Goal: Task Accomplishment & Management: Complete application form

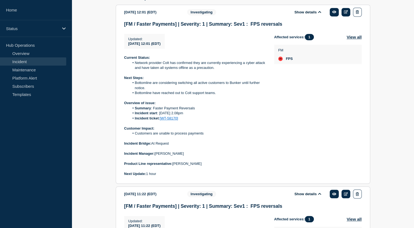
click at [45, 61] on link "Incident" at bounding box center [33, 61] width 66 height 8
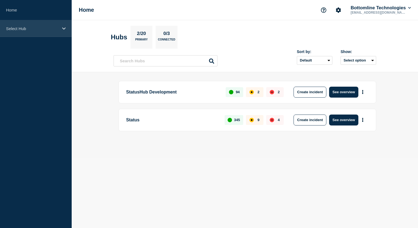
click at [60, 30] on div "Select Hub" at bounding box center [36, 28] width 72 height 17
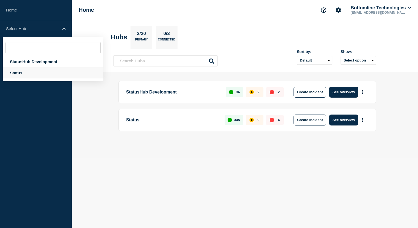
click at [36, 74] on div "Status" at bounding box center [53, 72] width 101 height 11
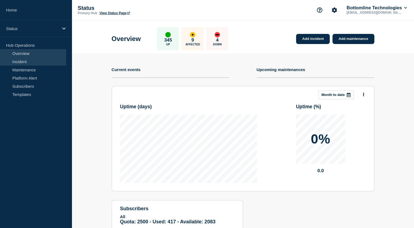
click at [38, 63] on link "Incident" at bounding box center [33, 61] width 66 height 8
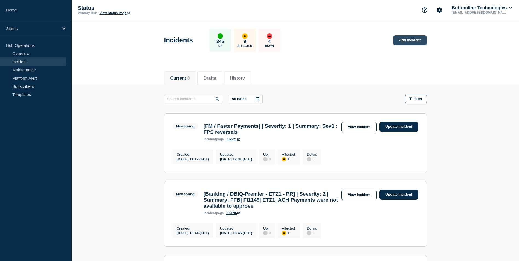
click at [408, 40] on link "Add incident" at bounding box center [410, 40] width 34 height 10
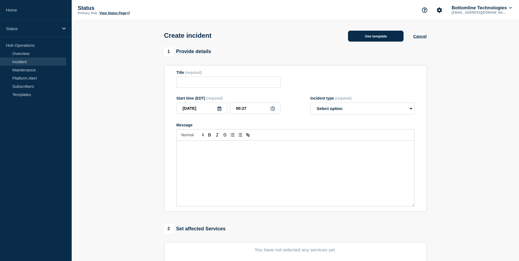
click at [376, 35] on button "Use template" at bounding box center [376, 36] width 56 height 11
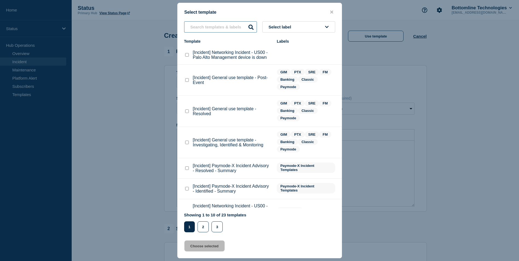
click at [213, 28] on input "text" at bounding box center [220, 26] width 73 height 11
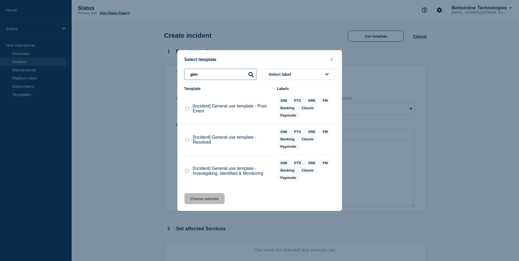
type input "gim"
click at [187, 110] on checkbox"] "[Incident] General use template - Post-Event checkbox" at bounding box center [187, 109] width 4 height 4
checkbox checkbox"] "true"
click at [208, 200] on button "Choose selected" at bounding box center [204, 198] width 40 height 11
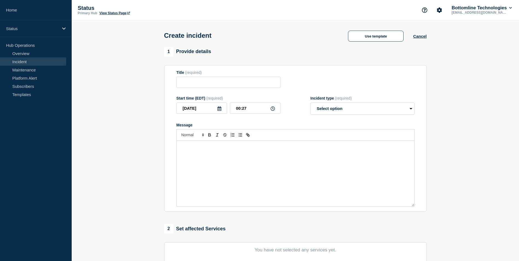
type input "[Incident] General use template - Post-Event"
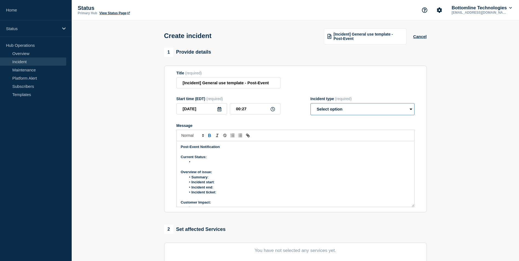
click at [411, 113] on select "Select option Investigating Identified Monitoring" at bounding box center [363, 109] width 104 height 12
click at [418, 112] on section "1 Provide details Title (required) [Incident] General use template - Post-Event…" at bounding box center [295, 204] width 447 height 313
click at [411, 109] on select "Select option Investigating Identified Monitoring" at bounding box center [363, 109] width 104 height 12
click at [418, 123] on section "Title (required) [Incident] General use template - Post-Event Start time (EDT) …" at bounding box center [295, 139] width 263 height 147
click at [196, 162] on li "Message" at bounding box center [298, 162] width 224 height 5
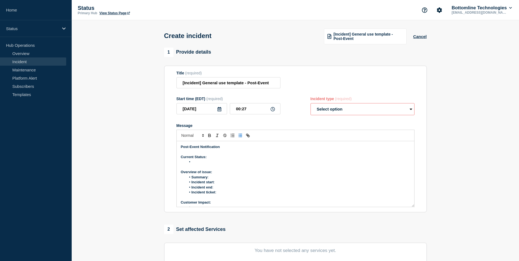
click at [410, 112] on select "Select option Investigating Identified Monitoring" at bounding box center [363, 109] width 104 height 12
select select "identified"
click at [311, 104] on select "Select option Investigating Identified Monitoring" at bounding box center [363, 109] width 104 height 12
click at [404, 108] on select "Select option Investigating Identified Monitoring" at bounding box center [363, 109] width 104 height 12
click at [397, 85] on div "Title (required) [Incident] General use template - Post-Event" at bounding box center [295, 80] width 238 height 18
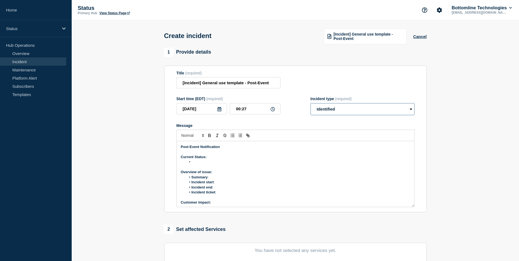
click at [409, 110] on select "Select option Investigating Identified Monitoring" at bounding box center [363, 109] width 104 height 12
click at [386, 84] on div "Title (required) [Incident] General use template - Post-Event" at bounding box center [295, 80] width 238 height 18
click at [410, 110] on select "Select option Investigating Identified Monitoring" at bounding box center [363, 109] width 104 height 12
click at [399, 88] on div "Title (required) [Incident] General use template - Post-Event" at bounding box center [295, 80] width 238 height 18
click at [418, 38] on button "Cancel" at bounding box center [419, 36] width 13 height 5
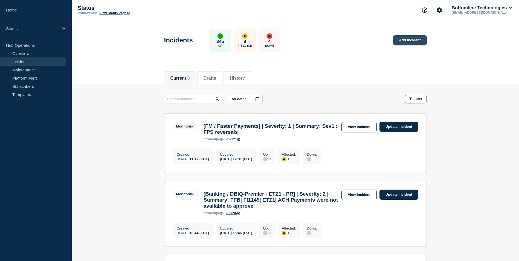
click at [410, 40] on link "Add incident" at bounding box center [410, 40] width 34 height 10
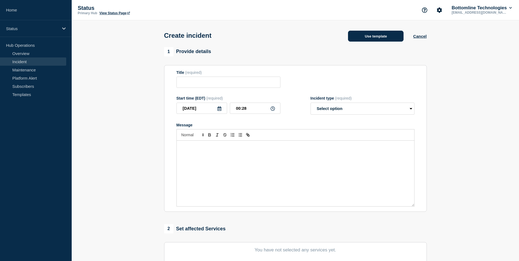
click at [386, 40] on button "Use template" at bounding box center [376, 36] width 56 height 11
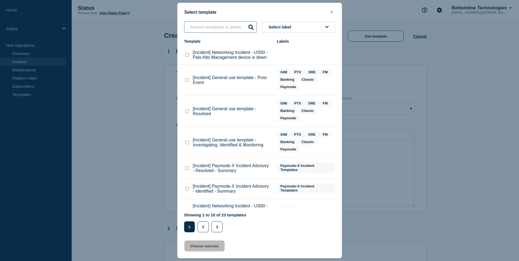
click at [221, 26] on input "text" at bounding box center [220, 26] width 73 height 11
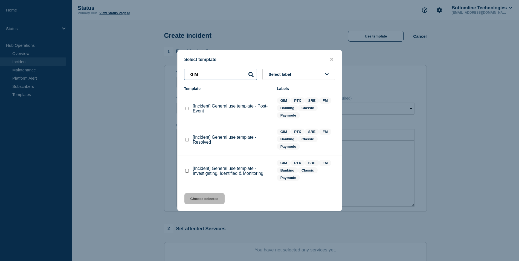
type input "GIM"
click at [187, 171] on checkbox"] "[Incident] General use template - Investigating, Identified & Monitoring checkb…" at bounding box center [187, 171] width 4 height 4
checkbox checkbox"] "true"
click at [208, 201] on button "Choose selected" at bounding box center [204, 198] width 40 height 11
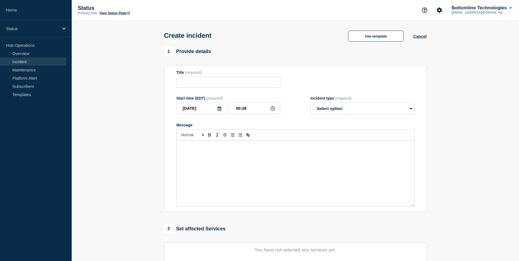
type input "[Incident] General use template - Investigating, Identified & Monitoring"
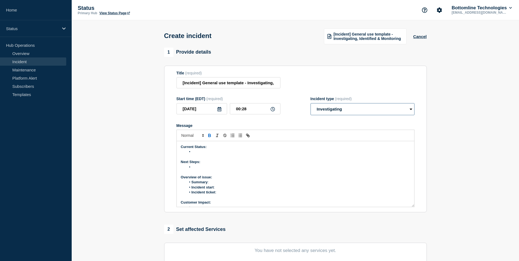
click at [412, 110] on select "Select option Investigating Identified Monitoring" at bounding box center [363, 109] width 104 height 12
click at [311, 104] on select "Select option Investigating Identified Monitoring" at bounding box center [363, 109] width 104 height 12
click at [412, 109] on select "Select option Investigating Identified Monitoring" at bounding box center [363, 109] width 104 height 12
select select "investigating"
click at [311, 104] on select "Select option Investigating Identified Monitoring" at bounding box center [363, 109] width 104 height 12
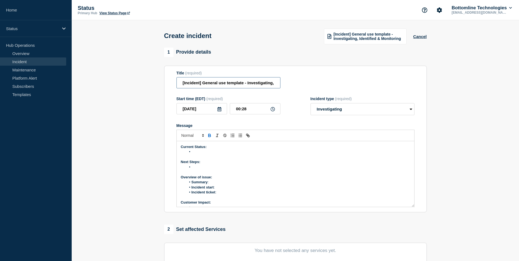
click at [274, 84] on input "[Incident] General use template - Investigating, Identified & Monitoring" at bounding box center [228, 82] width 104 height 11
drag, startPoint x: 276, startPoint y: 83, endPoint x: 179, endPoint y: 80, distance: 97.2
click at [179, 80] on input "[Incident] General use template - Investigating, Identified & Monitoring" at bounding box center [228, 82] width 104 height 11
click at [278, 84] on input "[Incident] General use template - Investigating, Identified & Monitoring" at bounding box center [228, 82] width 104 height 11
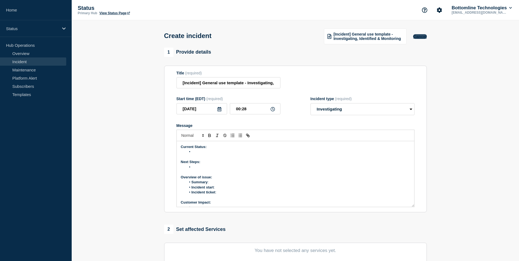
click at [418, 38] on button "Cancel" at bounding box center [419, 36] width 13 height 5
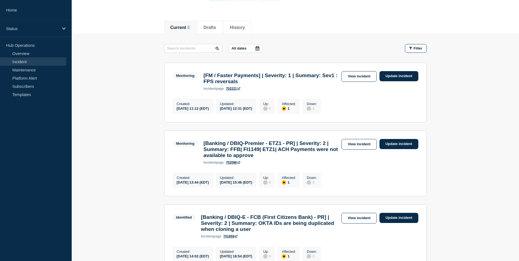
scroll to position [27, 0]
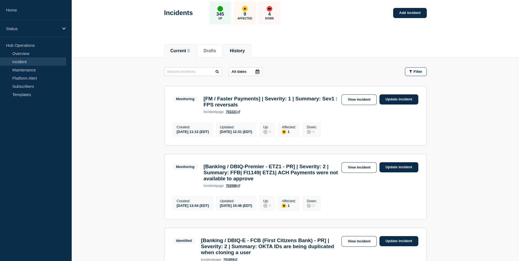
click at [242, 49] on button "History" at bounding box center [237, 50] width 15 height 5
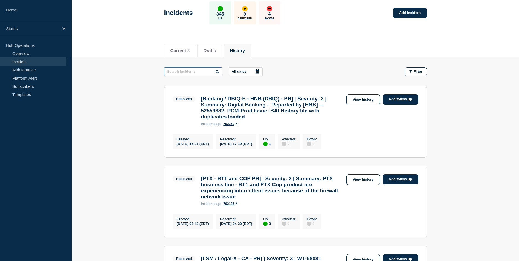
click at [183, 72] on input "text" at bounding box center [193, 71] width 58 height 9
type input "E"
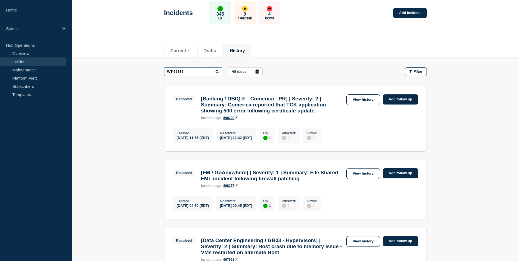
type input "WT-56836"
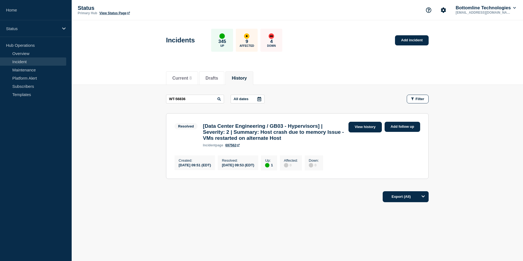
click at [367, 125] on link "View history" at bounding box center [365, 127] width 33 height 11
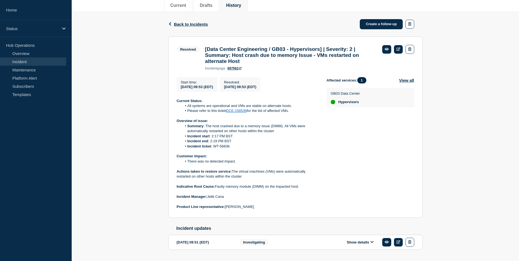
scroll to position [39, 0]
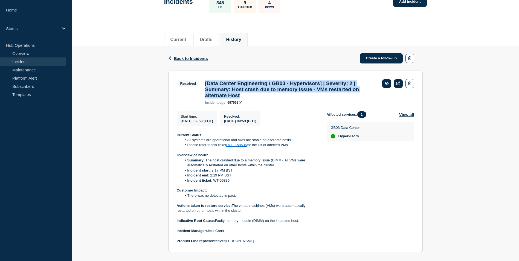
drag, startPoint x: 205, startPoint y: 83, endPoint x: 262, endPoint y: 96, distance: 58.1
click at [262, 96] on h3 "[Data Center Engineering / GB03 - Hypervisors] | Severity: 2 | Summary: Host cr…" at bounding box center [291, 89] width 172 height 18
copy h3 "[Data Center Engineering / GB03 - Hypervisors] | Severity: 2 | Summary: Host cr…"
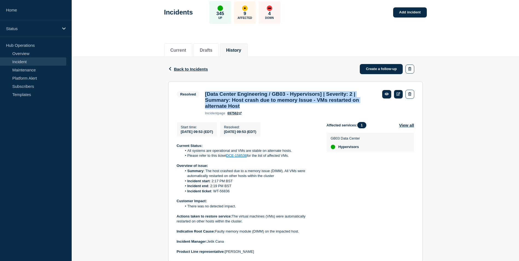
scroll to position [55, 0]
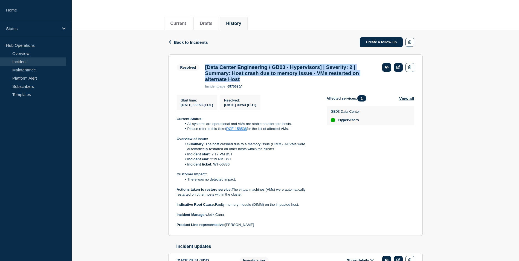
click at [135, 145] on div "Back Back to Incidents Create a follow-up Resolved [Data Center Engineering / G…" at bounding box center [295, 157] width 447 height 255
drag, startPoint x: 205, startPoint y: 67, endPoint x: 260, endPoint y: 85, distance: 57.3
click at [260, 82] on h3 "[Data Center Engineering / GB03 - Hypervisors] | Severity: 2 | Summary: Host cr…" at bounding box center [291, 73] width 172 height 18
copy h3 "[Data Center Engineering / GB03 - Hypervisors] | Severity: 2 | Summary: Host cr…"
click at [36, 62] on link "Incident" at bounding box center [33, 61] width 66 height 8
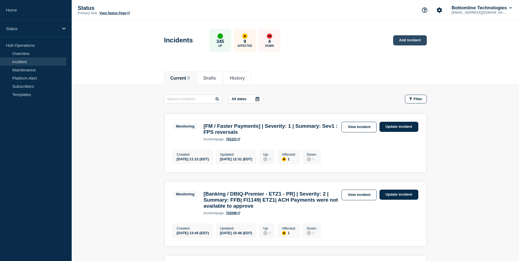
click at [412, 39] on link "Add incident" at bounding box center [410, 40] width 34 height 10
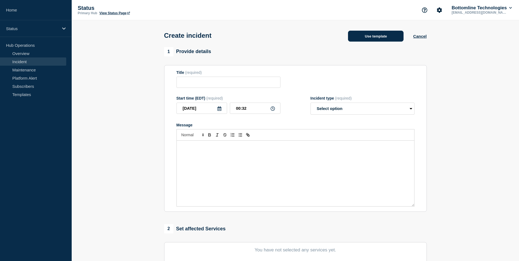
click at [372, 38] on button "Use template" at bounding box center [376, 36] width 56 height 11
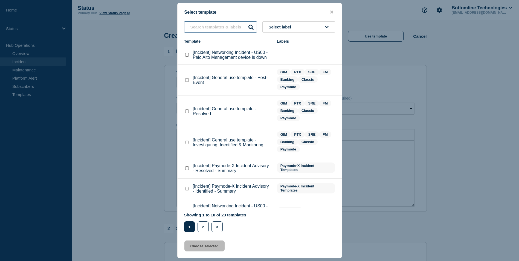
click at [211, 31] on input "text" at bounding box center [220, 26] width 73 height 11
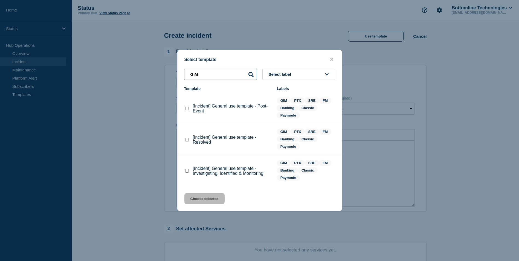
type input "GiM"
click at [188, 141] on checkbox"] "[Incident] General use template - Resolved checkbox" at bounding box center [187, 140] width 4 height 4
checkbox checkbox"] "true"
click at [204, 198] on button "Choose selected" at bounding box center [204, 198] width 40 height 11
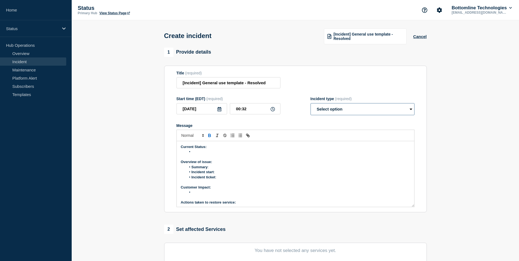
click at [410, 108] on select "Select option Investigating Identified Monitoring" at bounding box center [363, 109] width 104 height 12
drag, startPoint x: 268, startPoint y: 84, endPoint x: 177, endPoint y: 84, distance: 90.8
click at [180, 84] on input "[Incident] General use template - Resolved" at bounding box center [228, 82] width 104 height 11
paste input "Data Center Engineering / GB03 - Hypervisors] | Severity: 2 | Summary: Host cra…"
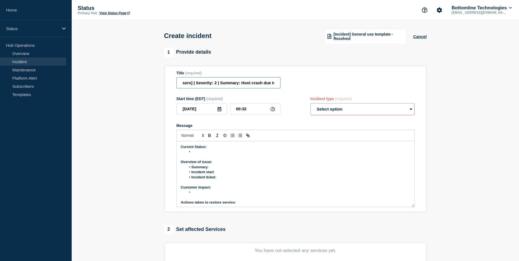
click at [242, 85] on input "[Data Center Engineering / US00 - Hypervisors] | Severity: 2 | Summary: Host cr…" at bounding box center [228, 82] width 104 height 11
click at [278, 82] on input "[Data Center Engineering / US00 - Hypervisors] | Severity: 2 | Summary: Host cr…" at bounding box center [228, 82] width 104 height 11
click at [247, 87] on input "[Data Center Engineering / US00 - Hypervisors] | Severity: 2 | Summary: Host cr…" at bounding box center [228, 82] width 104 height 11
click at [262, 81] on input "[Data Center Engineering / US00 - Hypervisors] | Severity: 2 | Summary: Host cr…" at bounding box center [228, 82] width 104 height 11
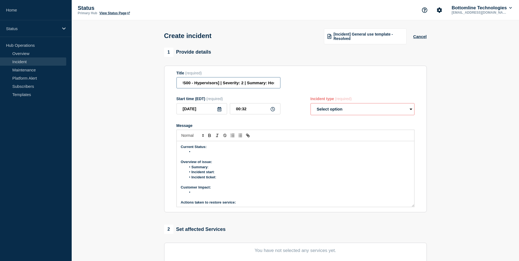
scroll to position [0, 57]
click at [277, 84] on input "[Data Center Engineering / US00 - Hypervisors] | Severity: 2 | Summary: Host cr…" at bounding box center [228, 82] width 104 height 11
click at [266, 84] on input "[Data Center Engineering / US00 - Hypervisors] | Severity: 2 | Summary: Host cr…" at bounding box center [228, 82] width 104 height 11
click at [209, 83] on input "[Data Center Engineering / US00 - Hypervisors] | Severity: 2 | Summary: after h…" at bounding box center [228, 82] width 104 height 11
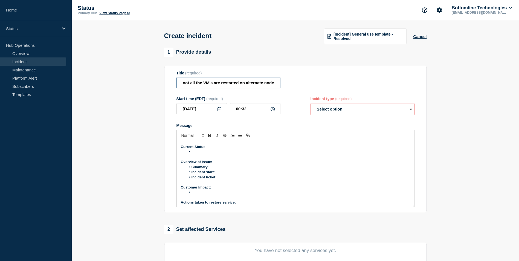
scroll to position [0, 168]
type input "[Data Center Engineering / US00 - Hypervisors] | Severity: 2 | Summary: after h…"
click at [410, 111] on select "Select option Investigating Identified Monitoring" at bounding box center [363, 109] width 104 height 12
click at [361, 81] on div "Title (required) [Data Center Engineering / US00 - Hypervisors] | Severity: 2 |…" at bounding box center [295, 80] width 238 height 18
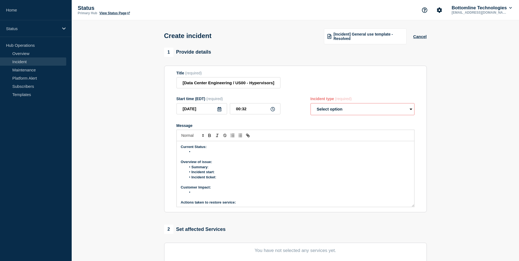
click at [409, 109] on select "Select option Investigating Identified Monitoring" at bounding box center [363, 109] width 104 height 12
click at [375, 78] on div "Title (required) [Data Center Engineering / US00 - Hypervisors] | Severity: 2 |…" at bounding box center [295, 80] width 238 height 18
click at [413, 111] on select "Select option Investigating Identified Monitoring" at bounding box center [363, 109] width 104 height 12
click at [384, 82] on div "Title (required) [Data Center Engineering / US00 - Hypervisors] | Severity: 2 |…" at bounding box center [295, 80] width 238 height 18
click at [307, 82] on div "Title (required) [Data Center Engineering / US00 - Hypervisors] | Severity: 2 |…" at bounding box center [295, 80] width 238 height 18
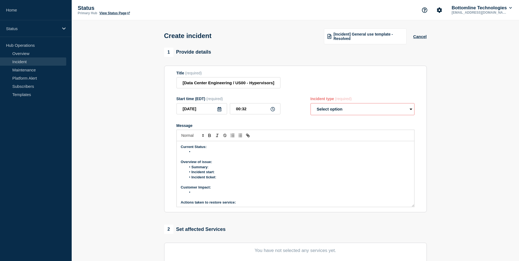
click at [411, 111] on select "Select option Investigating Identified Monitoring" at bounding box center [363, 109] width 104 height 12
click at [320, 79] on div "Title (required) [Data Center Engineering / US00 - Hypervisors] | Severity: 2 |…" at bounding box center [295, 80] width 238 height 18
click at [410, 112] on select "Select option Investigating Identified Monitoring" at bounding box center [363, 109] width 104 height 12
click at [411, 112] on select "Select option Investigating Identified Monitoring" at bounding box center [363, 109] width 104 height 12
click at [311, 104] on select "Select option Investigating Identified Monitoring" at bounding box center [363, 109] width 104 height 12
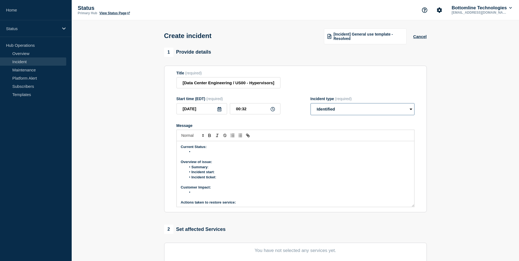
click at [408, 108] on select "Select option Investigating Identified Monitoring" at bounding box center [363, 109] width 104 height 12
click at [311, 104] on select "Select option Investigating Identified Monitoring" at bounding box center [363, 109] width 104 height 12
click at [319, 82] on div "Title (required) [Data Center Engineering / US00 - Hypervisors] | Severity: 2 |…" at bounding box center [295, 80] width 238 height 18
click at [411, 109] on select "Select option Investigating Identified Monitoring" at bounding box center [363, 109] width 104 height 12
click at [314, 92] on form "Title (required) [Data Center Engineering / US00 - Hypervisors] | Severity: 2 |…" at bounding box center [295, 139] width 238 height 137
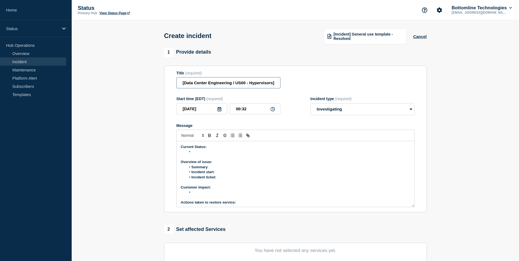
click at [277, 81] on input "[Data Center Engineering / US00 - Hypervisors] | Severity: 2 | Summary: after h…" at bounding box center [228, 82] width 104 height 11
click at [277, 85] on input "[Data Center Engineering / US00 - Hypervisors] | Severity: 2 | Summary: after h…" at bounding box center [228, 82] width 104 height 11
click at [236, 85] on input "[Data Center Engineering / US00 - Hypervisors] | Severity: 2 | Summary: after h…" at bounding box center [228, 82] width 104 height 11
click at [411, 111] on select "Select option Investigating Identified Monitoring" at bounding box center [363, 109] width 104 height 12
select select "identified"
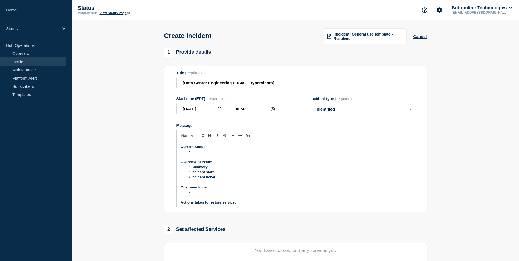
click at [311, 104] on select "Select option Investigating Identified Monitoring" at bounding box center [363, 109] width 104 height 12
click at [219, 171] on li "Incident start :" at bounding box center [298, 172] width 224 height 5
click at [224, 177] on li "Incident ticket :" at bounding box center [298, 177] width 224 height 5
drag, startPoint x: 235, startPoint y: 180, endPoint x: 218, endPoint y: 179, distance: 17.0
click at [218, 179] on li "Incident ticket : WT-58192" at bounding box center [298, 177] width 224 height 5
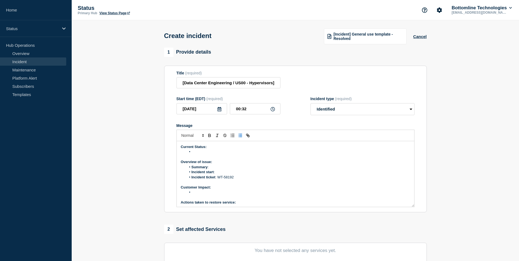
click at [257, 172] on li "Incident start :" at bounding box center [298, 172] width 224 height 5
drag, startPoint x: 235, startPoint y: 177, endPoint x: 217, endPoint y: 177, distance: 18.1
click at [217, 177] on li "Incident ticket : WT-58192" at bounding box center [298, 177] width 224 height 5
click at [248, 137] on icon "Toggle link" at bounding box center [249, 136] width 2 height 2
paste input "[URL][DOMAIN_NAME]"
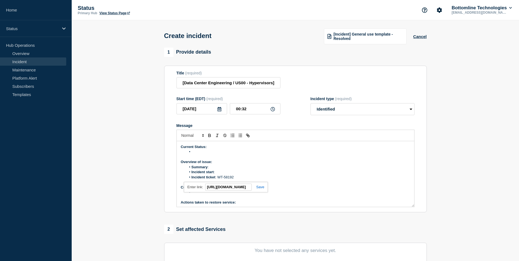
scroll to position [0, 32]
type input "[URL][DOMAIN_NAME]"
click at [261, 187] on link at bounding box center [258, 187] width 13 height 4
click at [256, 167] on li "Summary :" at bounding box center [298, 167] width 224 height 5
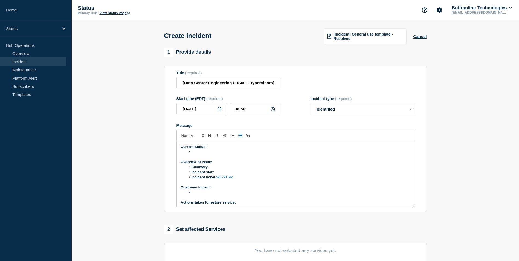
click at [220, 172] on li "Incident start :" at bounding box center [298, 172] width 224 height 5
click at [209, 164] on strong "Overview of issue:" at bounding box center [196, 162] width 31 height 4
click at [216, 169] on li "Summary :" at bounding box center [298, 167] width 224 height 5
click at [220, 173] on li "Incident start :" at bounding box center [298, 172] width 224 height 5
click at [410, 111] on select "Select option Investigating Identified Monitoring" at bounding box center [363, 109] width 104 height 12
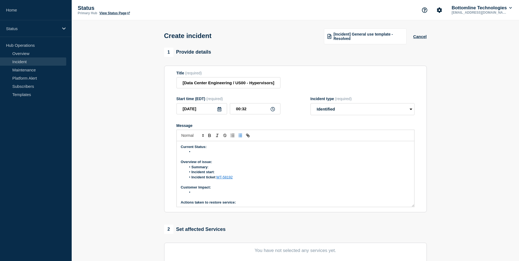
click at [319, 79] on div "Title (required) [Data Center Engineering / US00 - Hypervisors] | Severity: 2 |…" at bounding box center [295, 80] width 238 height 18
click at [219, 174] on li "Incident start :" at bounding box center [298, 172] width 224 height 5
click at [234, 172] on li "Incident start : [DATE]," at bounding box center [298, 172] width 224 height 5
click at [385, 112] on select "Select option Investigating Identified Monitoring" at bounding box center [363, 109] width 104 height 12
click at [384, 79] on div "Title (required) [Data Center Engineering / US00 - Hypervisors] | Severity: 2 |…" at bounding box center [295, 80] width 238 height 18
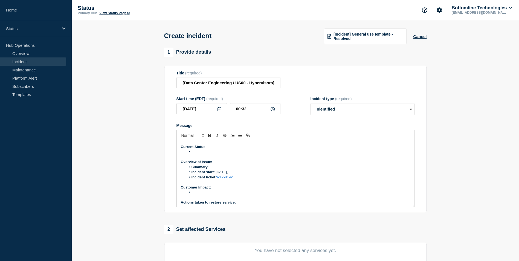
click at [235, 170] on li "Incident start : [DATE]," at bounding box center [298, 172] width 224 height 5
click at [197, 153] on li "Message" at bounding box center [298, 151] width 224 height 5
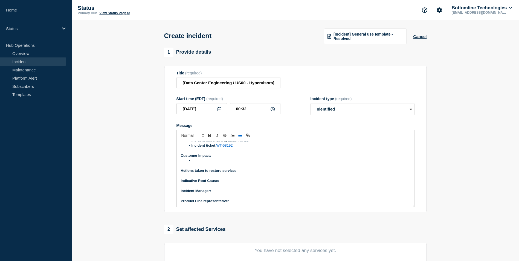
scroll to position [4, 0]
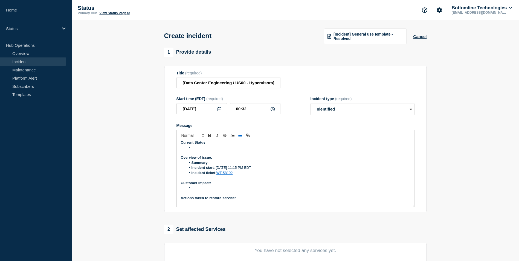
click at [208, 162] on li "Summary :" at bounding box center [298, 162] width 224 height 5
click at [212, 162] on li "Summary :" at bounding box center [298, 162] width 224 height 5
click at [247, 85] on input "[Data Center Engineering / US00 - Hypervisors] | Severity: 2 | Summary: after h…" at bounding box center [228, 82] width 104 height 11
click at [217, 85] on input "[Data Center Engineering / US00 - Hypervisors] | Severity: 2 | Summary: after h…" at bounding box center [228, 82] width 104 height 11
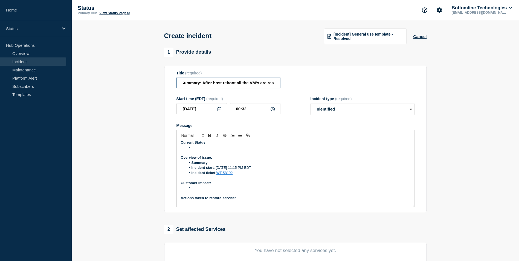
scroll to position [0, 168]
drag, startPoint x: 215, startPoint y: 84, endPoint x: 273, endPoint y: 86, distance: 58.6
click at [273, 86] on input "[Data Center Engineering / US00 - Hypervisors] | Severity: 2 | Summary: After h…" at bounding box center [228, 82] width 104 height 11
type input "[Data Center Engineering / US00 - Hypervisors] | Severity: 2 | Summary: After h…"
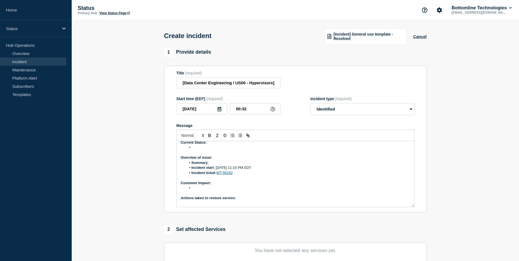
click at [218, 163] on li "Summary :" at bounding box center [298, 162] width 224 height 5
click at [210, 164] on li "Summary : Node [TECHNICAL_ID] was rebooted due to DIMM UECC errors" at bounding box center [298, 162] width 224 height 5
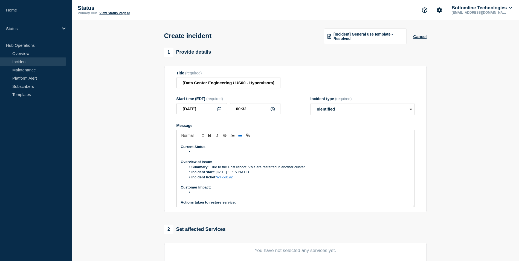
click at [198, 149] on p "Current Status:" at bounding box center [295, 146] width 229 height 5
click at [193, 154] on li "Message" at bounding box center [298, 151] width 224 height 5
click at [406, 109] on select "Select option Investigating Identified Monitoring" at bounding box center [363, 109] width 104 height 12
click at [356, 87] on div "Title (required) [Data Center Engineering / US00 - Hypervisors] | Severity: 2 |…" at bounding box center [295, 80] width 238 height 18
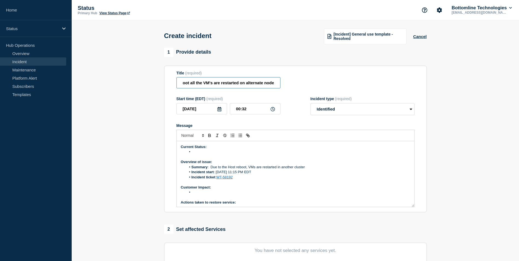
drag, startPoint x: 182, startPoint y: 85, endPoint x: 275, endPoint y: 84, distance: 92.2
click at [275, 84] on input "[Data Center Engineering / US00 - Hypervisors] | Severity: 2 | Summary: After h…" at bounding box center [228, 82] width 104 height 11
click at [294, 45] on div "Create incident [Incident] General use template - Resolved Cancel" at bounding box center [295, 33] width 275 height 27
click at [418, 36] on button "Cancel" at bounding box center [419, 36] width 13 height 5
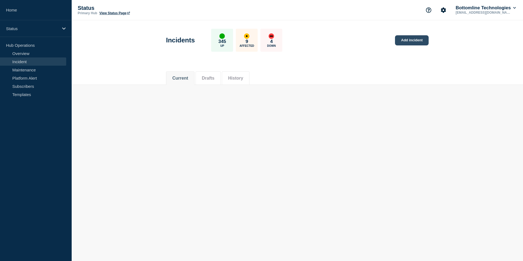
click at [406, 40] on link "Add incident" at bounding box center [412, 40] width 34 height 10
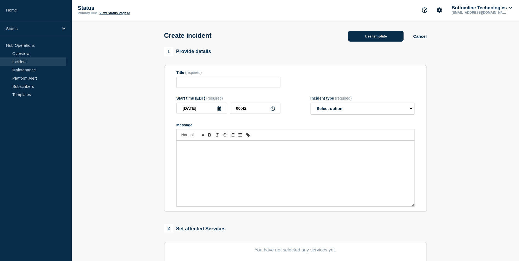
click at [374, 37] on button "Use template" at bounding box center [376, 36] width 56 height 11
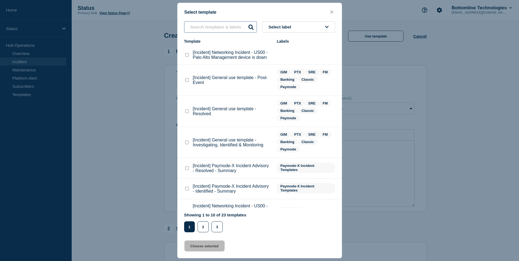
click at [210, 26] on input "text" at bounding box center [220, 26] width 73 height 11
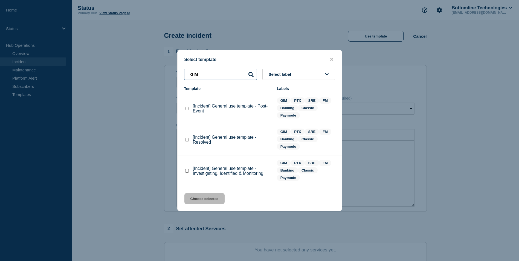
type input "GIM"
click at [186, 171] on checkbox"] "[Incident] General use template - Investigating, Identified & Monitoring checkb…" at bounding box center [187, 171] width 4 height 4
checkbox checkbox"] "true"
click at [203, 198] on button "Choose selected" at bounding box center [204, 198] width 40 height 11
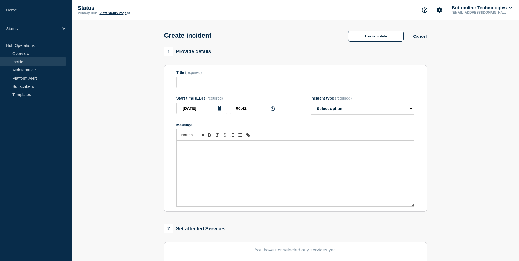
type input "[Incident] General use template - Investigating, Identified & Monitoring"
select select "investigating"
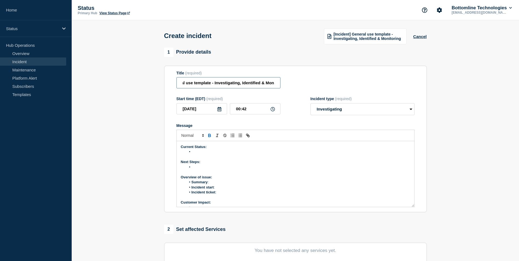
scroll to position [0, 46]
drag, startPoint x: 181, startPoint y: 83, endPoint x: 285, endPoint y: 88, distance: 104.9
click at [285, 88] on div "Title (required) [Incident] General use template - Investigating, Identified & …" at bounding box center [295, 80] width 238 height 18
paste input "Data Center Engineering / US00 - Hypervisors] | Severity: 2 | Summary: After ho…"
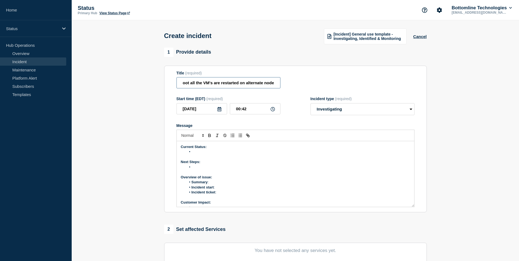
type input "[Data Center Engineering / US00 - Hypervisors] | Severity: 2 | Summary: After h…"
click at [410, 111] on select "Select option Investigating Identified Monitoring" at bounding box center [363, 109] width 104 height 12
select select "identified"
click at [311, 104] on select "Select option Investigating Identified Monitoring" at bounding box center [363, 109] width 104 height 12
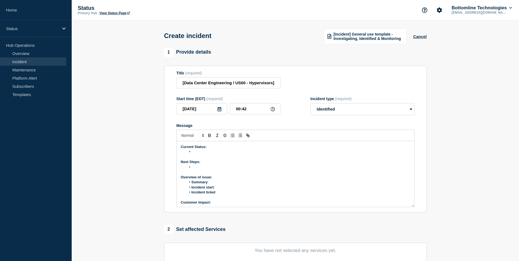
click at [201, 170] on li "Message" at bounding box center [298, 167] width 224 height 5
click at [217, 157] on li "Summary :" at bounding box center [298, 154] width 224 height 5
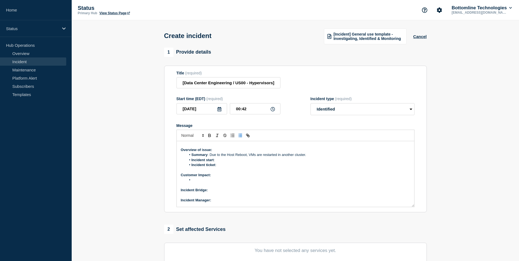
click at [220, 160] on li "Incident start :" at bounding box center [298, 160] width 224 height 5
click at [229, 164] on li "Incident ticket :" at bounding box center [298, 165] width 224 height 5
drag, startPoint x: 237, startPoint y: 166, endPoint x: 218, endPoint y: 166, distance: 18.6
click at [218, 166] on li "Incident ticket : WT-58192" at bounding box center [298, 165] width 224 height 5
click at [248, 136] on line "Toggle link" at bounding box center [247, 135] width 1 height 1
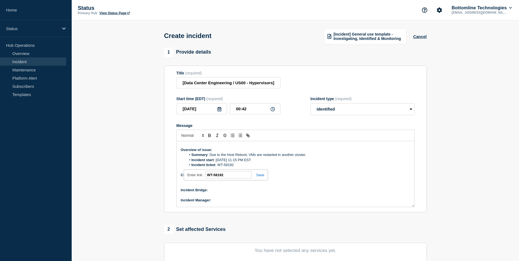
paste input "[URL][DOMAIN_NAME]"
type input "[URL][DOMAIN_NAME]"
click at [259, 176] on link at bounding box center [258, 175] width 13 height 4
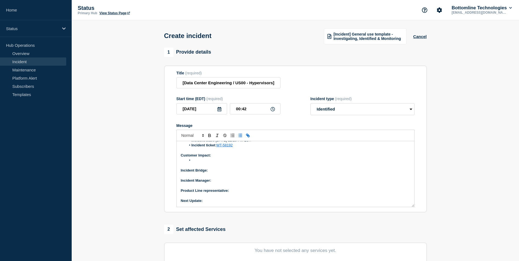
click at [216, 172] on p "Incident Bridge:" at bounding box center [295, 170] width 229 height 5
click at [215, 183] on p "Incident Manager:" at bounding box center [295, 180] width 229 height 5
click at [237, 192] on p "Product Line representative:" at bounding box center [295, 190] width 229 height 5
click at [318, 182] on p "Incident Manager: [PERSON_NAME]" at bounding box center [295, 180] width 229 height 5
click at [218, 203] on p "Next Update:" at bounding box center [295, 200] width 229 height 5
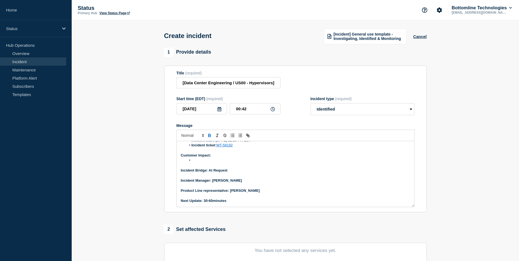
click at [213, 202] on strong "Next Update: 30-60minutes" at bounding box center [204, 201] width 46 height 4
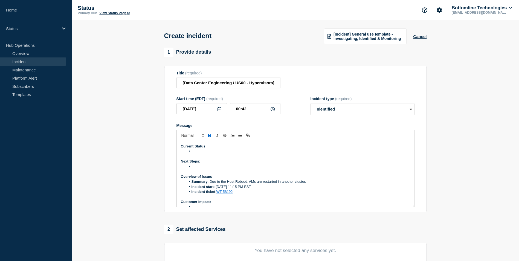
scroll to position [0, 0]
click at [199, 156] on p "Message" at bounding box center [295, 157] width 229 height 5
click at [193, 151] on li "Message" at bounding box center [298, 151] width 224 height 5
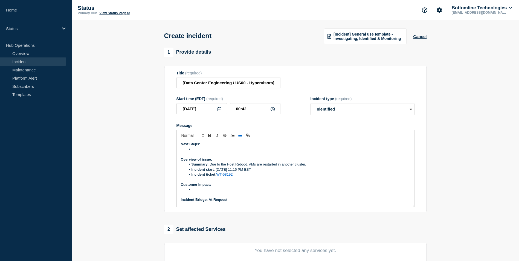
scroll to position [47, 0]
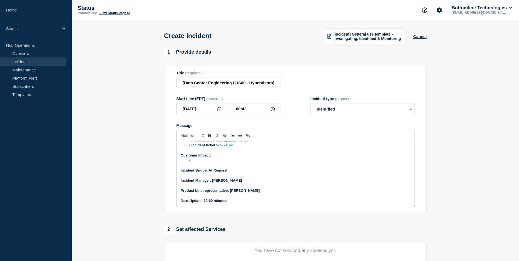
click at [200, 161] on li "Message" at bounding box center [298, 160] width 224 height 5
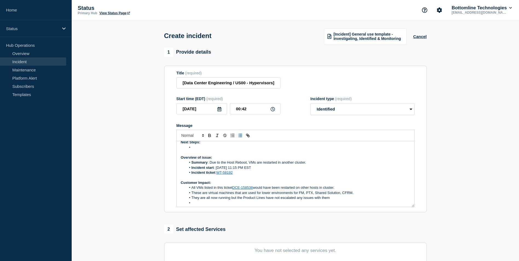
click at [255, 189] on li "All VMs listed in this ticket DCE-158536 would have been restarted on other hos…" at bounding box center [298, 187] width 224 height 5
click at [191, 187] on li "All VMs listed in this ticket DCE-159771 , would have been restarted on other h…" at bounding box center [298, 187] width 224 height 5
click at [240, 134] on line "Toggle bulleted list" at bounding box center [240, 134] width 2 height 0
click at [303, 194] on li "These are virtual machines that are used for lower environments for FM, PTX, Sh…" at bounding box center [298, 192] width 224 height 5
click at [308, 194] on li "These are virtual machines that are used for lower environments for DCE, PTX, S…" at bounding box center [298, 192] width 224 height 5
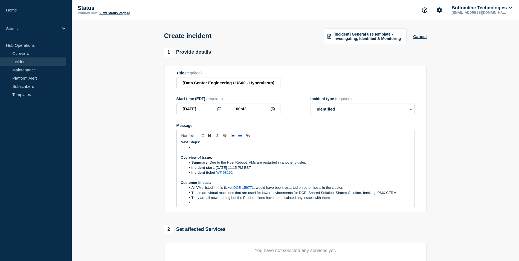
click at [387, 195] on li "These are virtual machines that are used for lower environments for DCE, Shared…" at bounding box center [298, 192] width 224 height 5
click at [193, 204] on li "Message" at bounding box center [298, 203] width 224 height 5
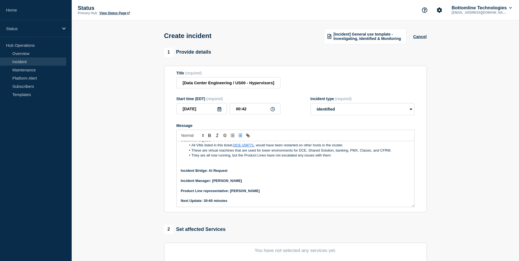
scroll to position [35, 0]
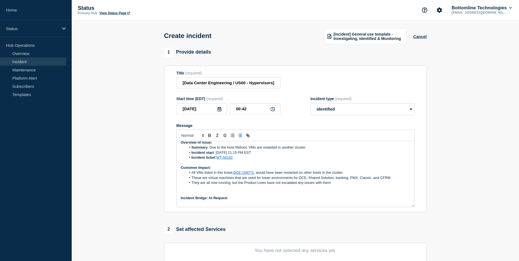
click at [192, 174] on li "All VMs listed in this ticket, DCE-159771 , would have been restarted on other …" at bounding box center [298, 172] width 224 height 5
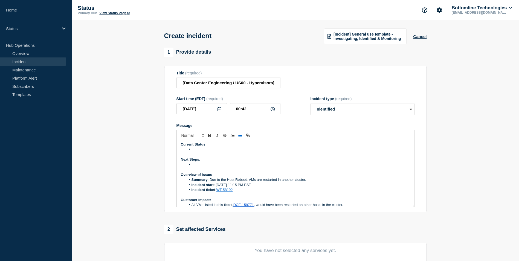
scroll to position [0, 0]
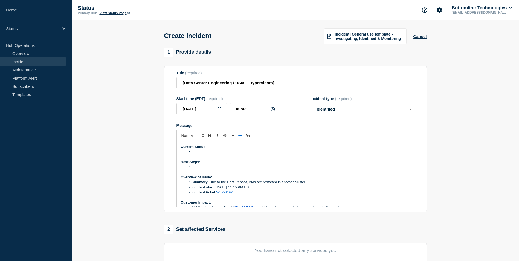
click at [199, 167] on li "Message" at bounding box center [298, 167] width 224 height 5
click at [199, 154] on li "Message" at bounding box center [298, 151] width 224 height 5
click at [194, 167] on li "Message" at bounding box center [298, 167] width 224 height 5
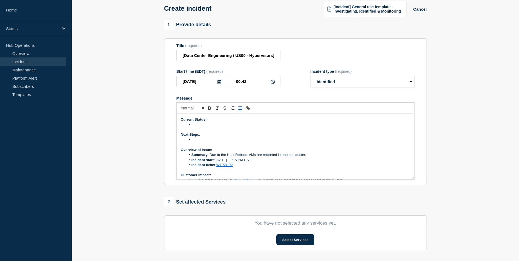
click at [198, 127] on li "Message" at bounding box center [298, 124] width 224 height 5
click at [197, 128] on p "Message" at bounding box center [295, 129] width 229 height 5
click at [195, 126] on li "Message" at bounding box center [298, 124] width 224 height 5
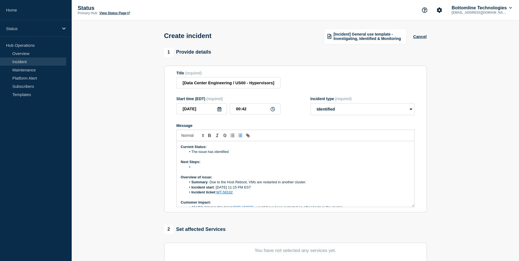
click at [199, 168] on li "Message" at bounding box center [298, 167] width 224 height 5
click at [192, 167] on li "Message" at bounding box center [298, 167] width 224 height 5
click at [214, 169] on li "The team is" at bounding box center [298, 167] width 224 height 5
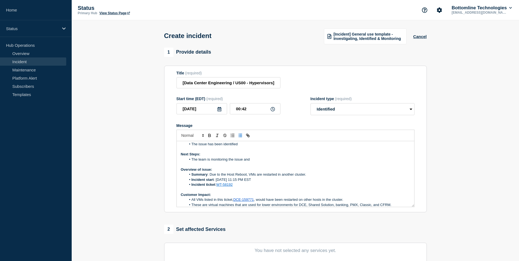
scroll to position [7, 0]
click at [260, 162] on li "The team is monitoring the issue and trying to restart all the VMs" at bounding box center [298, 159] width 224 height 5
click at [211, 160] on li "The team is monitoring the issue and to restart all the VMs" at bounding box center [298, 159] width 224 height 5
click at [251, 162] on li "The team is verifying the service" at bounding box center [298, 159] width 224 height 5
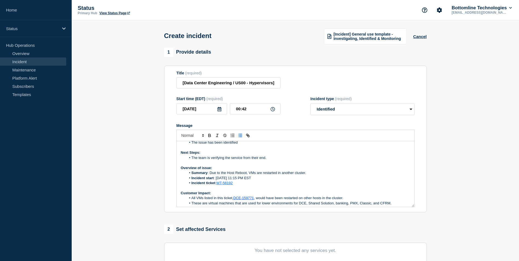
scroll to position [0, 0]
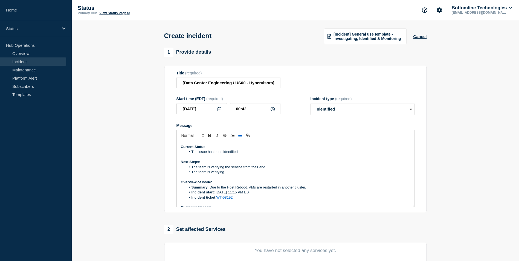
click at [243, 172] on li "The team is verifying" at bounding box center [298, 172] width 224 height 5
click at [295, 174] on li "The team is verifying that all the systems are functioning normally and the VMs…" at bounding box center [298, 172] width 224 height 5
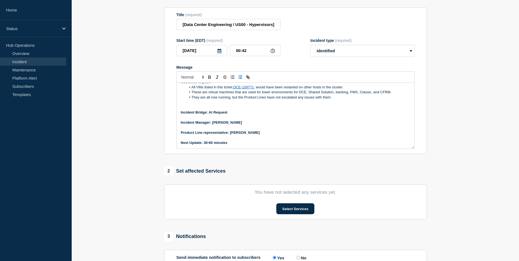
scroll to position [82, 0]
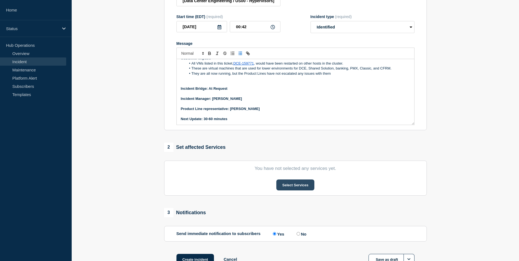
click at [289, 185] on button "Select Services" at bounding box center [295, 184] width 38 height 11
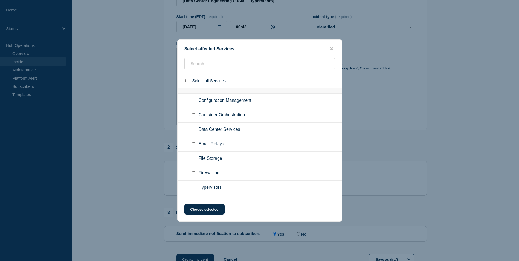
scroll to position [2134, 0]
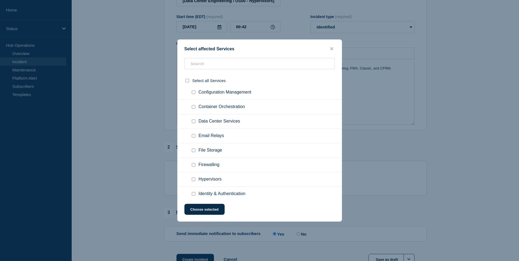
click at [193, 181] on input "Hypervisors checkbox" at bounding box center [194, 180] width 4 height 4
checkbox input "true"
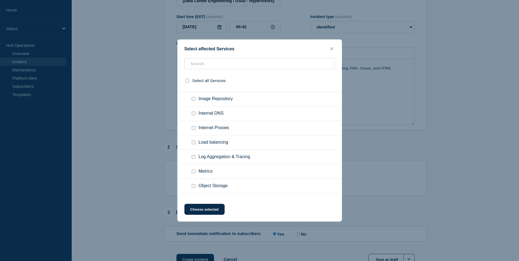
scroll to position [2216, 0]
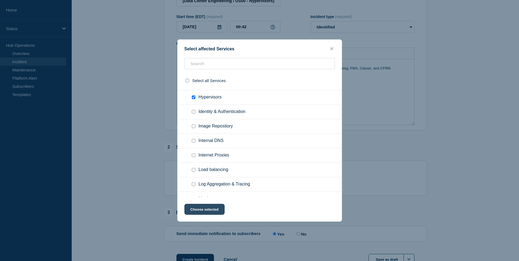
click at [210, 210] on button "Choose selected" at bounding box center [204, 209] width 40 height 11
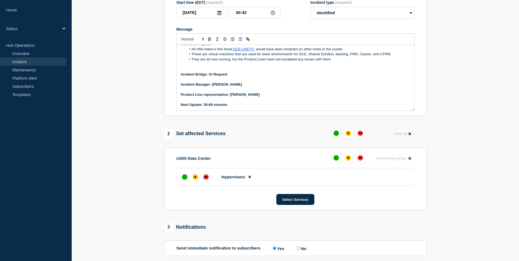
scroll to position [151, 0]
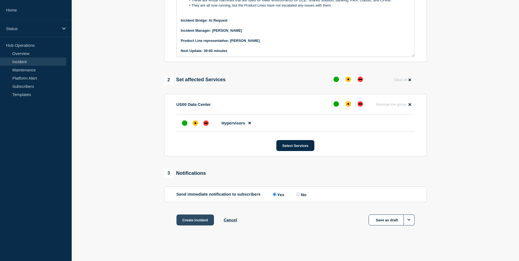
click at [190, 220] on button "Create incident" at bounding box center [195, 220] width 38 height 11
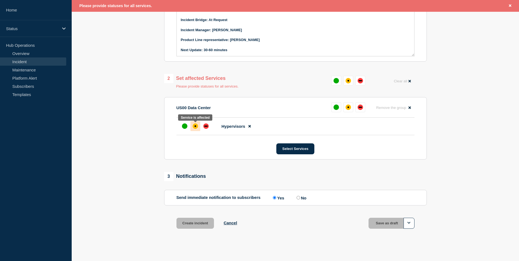
click at [195, 126] on div "affected" at bounding box center [196, 126] width 2 height 2
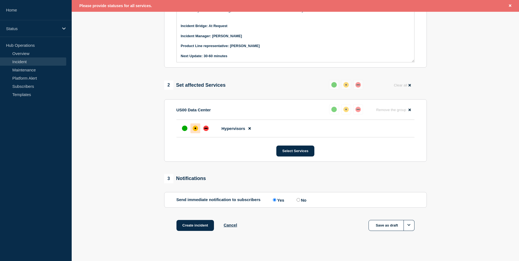
scroll to position [163, 0]
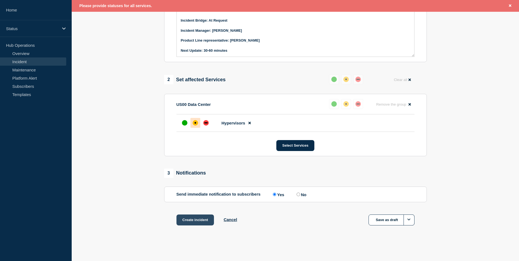
click at [190, 219] on button "Create incident" at bounding box center [195, 220] width 38 height 11
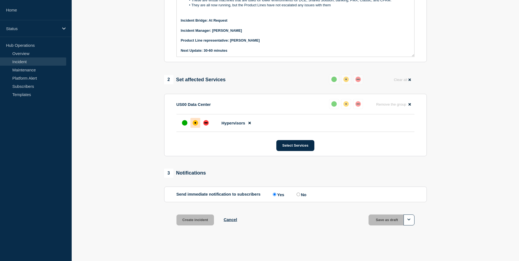
scroll to position [151, 0]
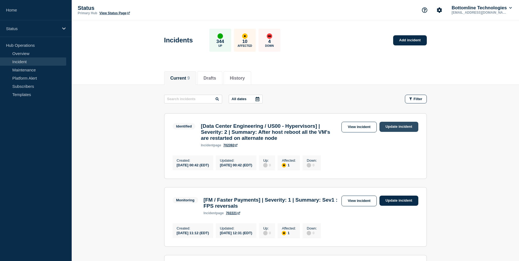
click at [402, 128] on link "Update incident" at bounding box center [399, 127] width 39 height 10
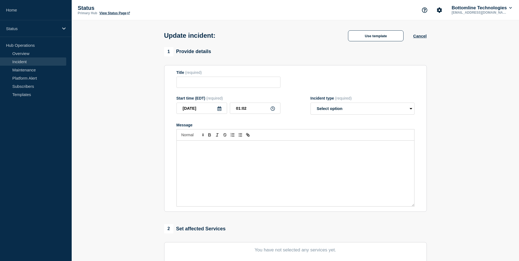
type input "[Data Center Engineering / US00 - Hypervisors] | Severity: 2 | Summary: After h…"
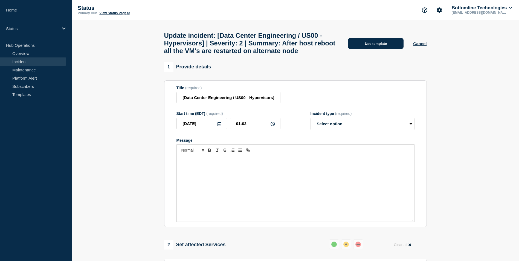
click at [363, 49] on button "Use template" at bounding box center [376, 43] width 56 height 11
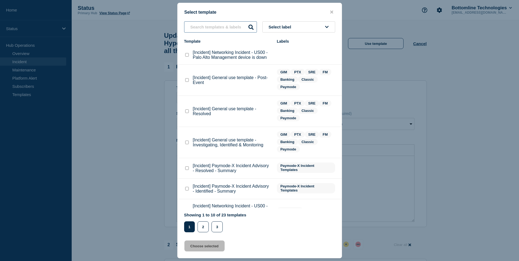
click at [207, 28] on input "text" at bounding box center [220, 26] width 73 height 11
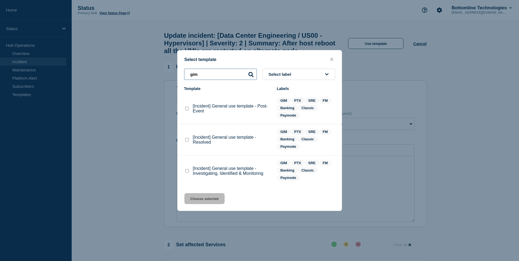
type input "gim"
click at [186, 139] on checkbox"] "[Incident] General use template - Resolved checkbox" at bounding box center [187, 140] width 4 height 4
checkbox checkbox"] "true"
click at [213, 201] on button "Choose selected" at bounding box center [204, 198] width 40 height 11
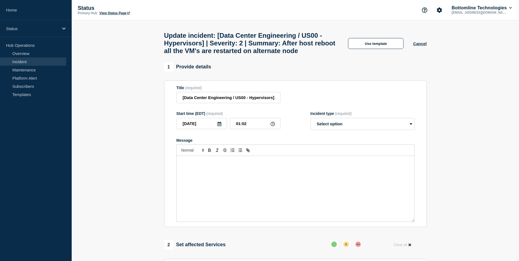
select select "resolved"
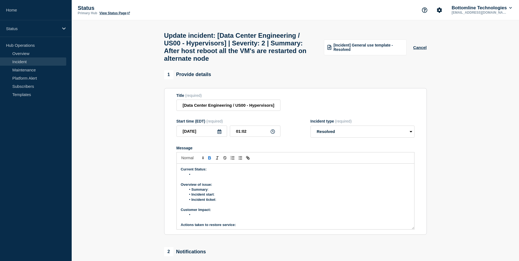
click at [198, 177] on li "Message" at bounding box center [298, 174] width 224 height 5
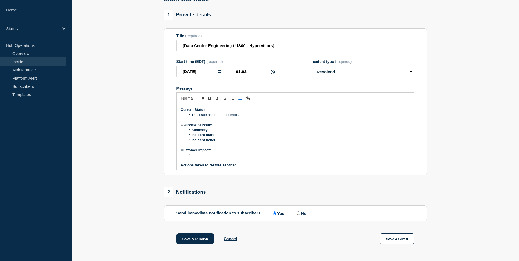
scroll to position [7, 0]
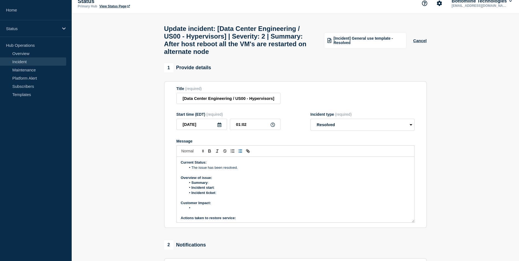
click at [218, 185] on li "Summary :" at bounding box center [298, 182] width 224 height 5
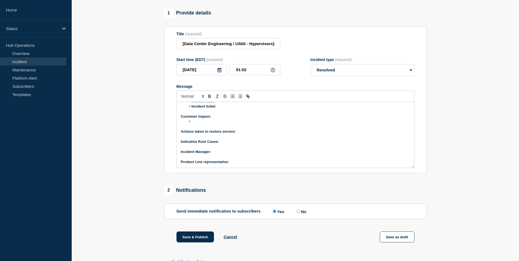
scroll to position [116, 0]
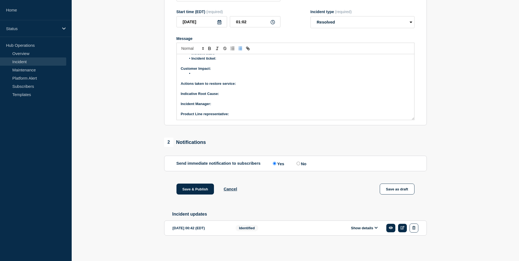
click at [367, 227] on button "Show details" at bounding box center [364, 228] width 30 height 5
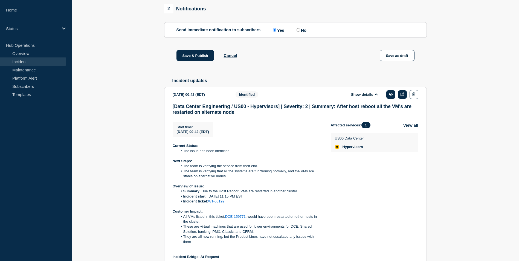
scroll to position [280, 0]
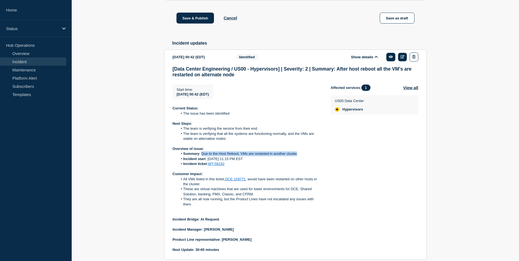
drag, startPoint x: 201, startPoint y: 162, endPoint x: 297, endPoint y: 162, distance: 96.0
click at [297, 156] on li "Summary : Due to the Host Reboot, VMs are restarted in another cluster." at bounding box center [250, 153] width 144 height 5
copy li "Due to the Host Reboot, VMs are restarted in another cluster"
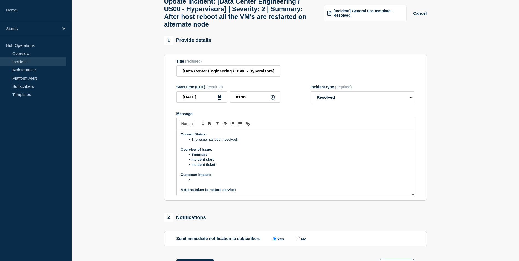
scroll to position [0, 0]
click at [213, 158] on li "Summary :" at bounding box center [298, 155] width 224 height 5
click at [221, 163] on li "Incident start :" at bounding box center [298, 160] width 224 height 5
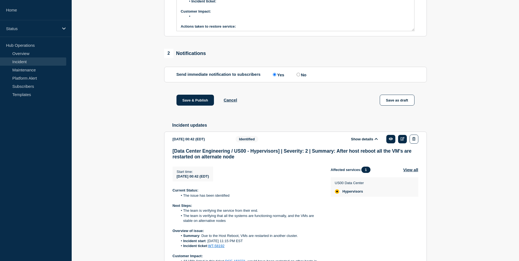
scroll to position [280, 0]
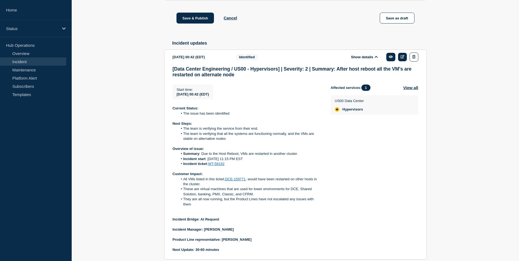
drag, startPoint x: 208, startPoint y: 167, endPoint x: 247, endPoint y: 167, distance: 38.9
click at [247, 161] on li "Incident start : 23rd Aug, 11:15 PM EST" at bounding box center [250, 159] width 144 height 5
copy li "23rd Aug, 11:15 PM EST"
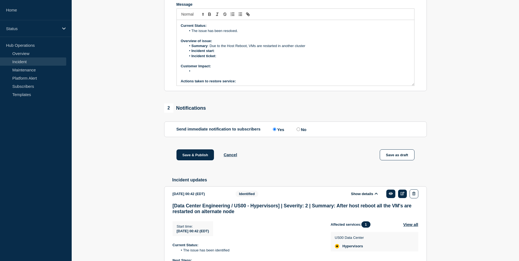
scroll to position [62, 0]
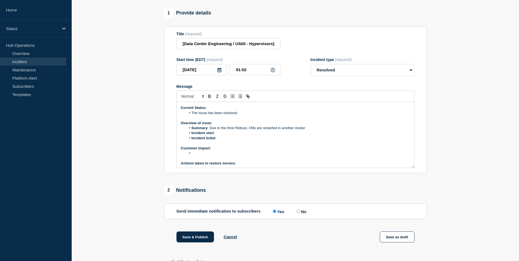
click at [223, 135] on li "Incident start :" at bounding box center [298, 133] width 224 height 5
click at [222, 141] on li "Incident ticket :" at bounding box center [298, 138] width 224 height 5
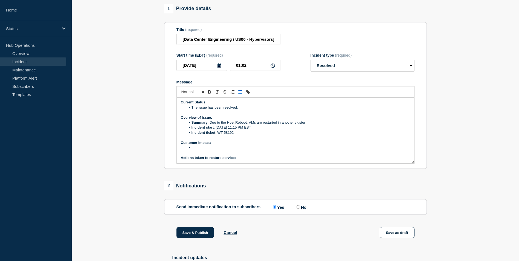
scroll to position [0, 0]
drag, startPoint x: 236, startPoint y: 138, endPoint x: 219, endPoint y: 139, distance: 16.7
click at [219, 136] on li "Incident ticket : WT-58192" at bounding box center [298, 133] width 224 height 5
click at [248, 92] on icon "Toggle link" at bounding box center [247, 91] width 2 height 2
paste input "[URL][DOMAIN_NAME]"
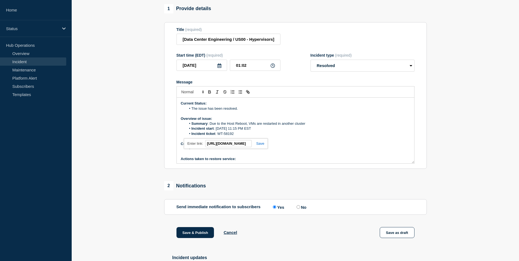
scroll to position [0, 32]
type input "[URL][DOMAIN_NAME]"
click at [262, 146] on link at bounding box center [258, 143] width 13 height 4
click at [257, 146] on p "Customer Impact:" at bounding box center [295, 143] width 229 height 5
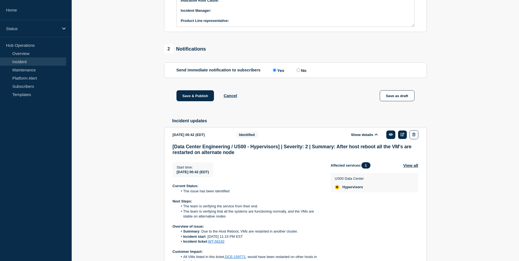
scroll to position [285, 0]
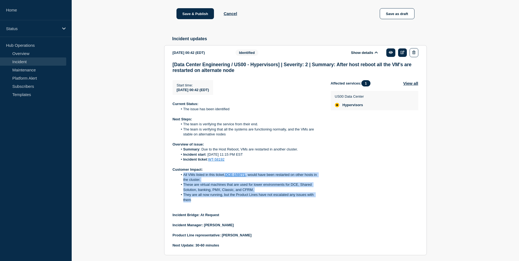
drag, startPoint x: 183, startPoint y: 182, endPoint x: 198, endPoint y: 206, distance: 28.9
click at [198, 203] on ol "All VMs listed in this ticket, DCE-159771 , would have been restarted on other …" at bounding box center [247, 187] width 149 height 30
copy ol "All VMs listed in this ticket, DCE-159771 , would have been restarted on other …"
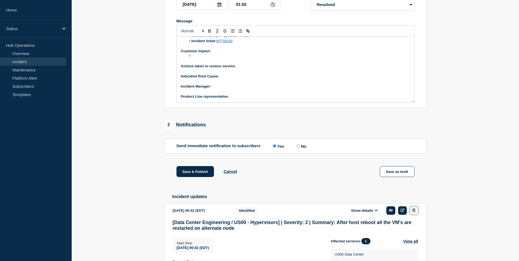
scroll to position [93, 0]
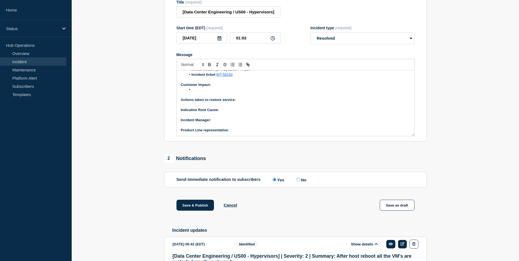
click at [202, 92] on li "Message" at bounding box center [298, 89] width 224 height 5
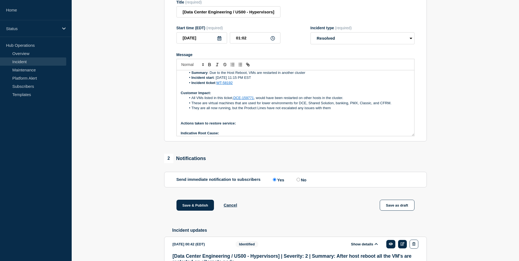
scroll to position [47, 0]
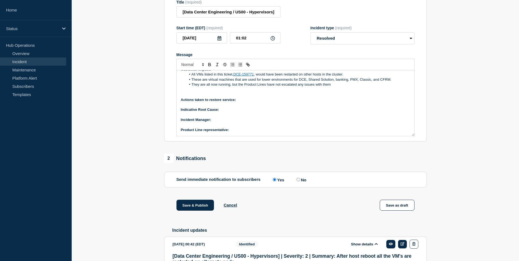
click at [247, 102] on p "Actions taken to restore service:" at bounding box center [295, 99] width 229 height 5
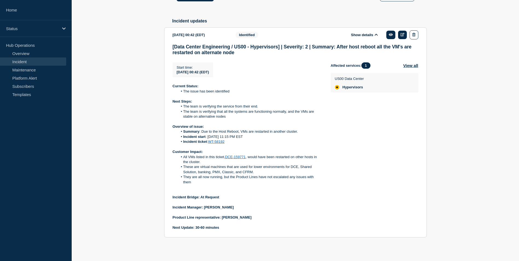
scroll to position [312, 0]
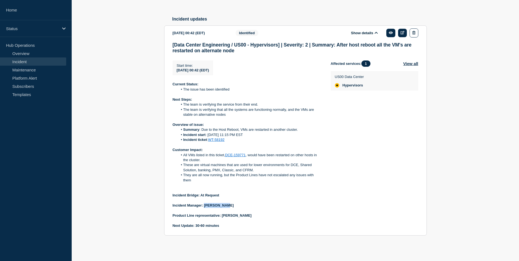
drag, startPoint x: 204, startPoint y: 206, endPoint x: 226, endPoint y: 205, distance: 21.3
click at [226, 205] on p "Incident Manager: [PERSON_NAME]" at bounding box center [247, 205] width 149 height 5
copy strong "Tusara Dash"
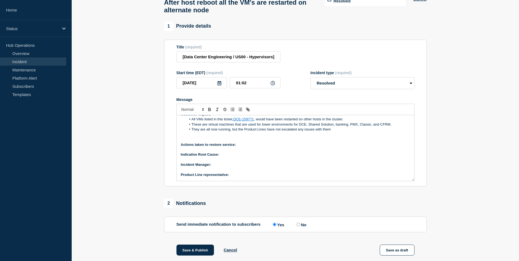
scroll to position [39, 0]
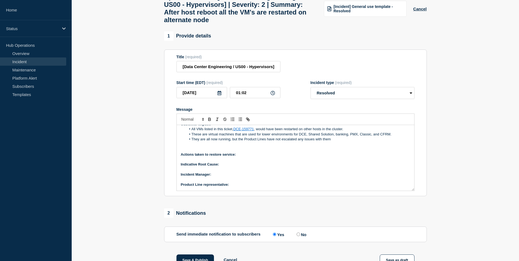
click at [219, 177] on p "﻿Incident Manager:" at bounding box center [295, 174] width 229 height 5
click at [238, 187] on p "Product Line representative:" at bounding box center [295, 184] width 229 height 5
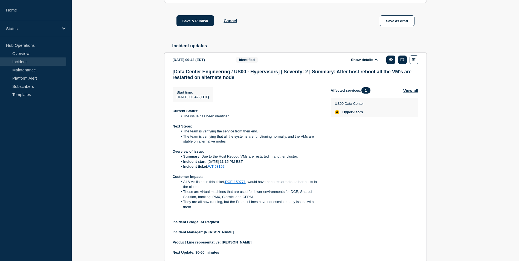
scroll to position [312, 0]
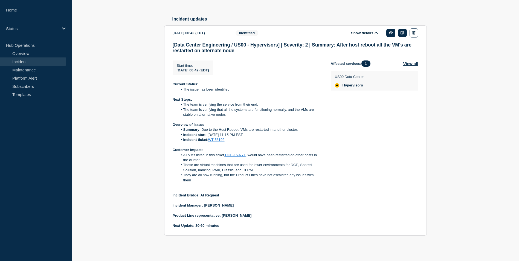
drag, startPoint x: 221, startPoint y: 215, endPoint x: 250, endPoint y: 215, distance: 28.2
click at [250, 215] on p "Product Line representative: [PERSON_NAME]" at bounding box center [247, 215] width 149 height 5
copy strong "Amit Vadodariya"
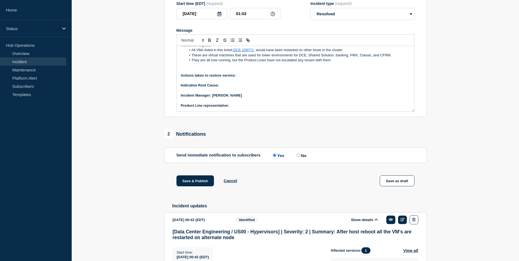
scroll to position [66, 0]
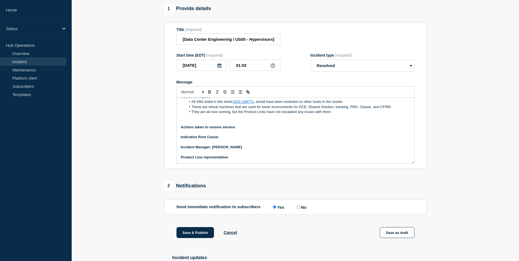
click at [241, 160] on p "Product Line representative:" at bounding box center [295, 157] width 229 height 5
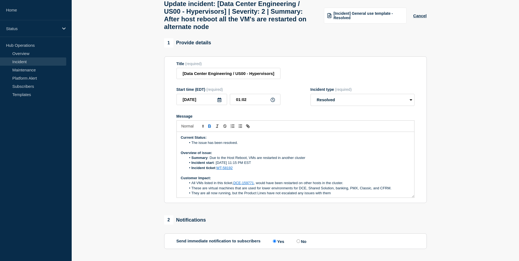
scroll to position [0, 0]
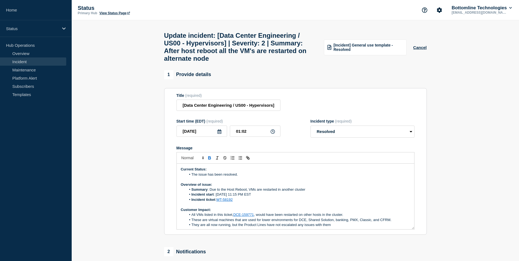
click at [191, 177] on li "The issue has been resolved." at bounding box center [298, 174] width 224 height 5
click at [243, 177] on li "The issue has been resolved." at bounding box center [298, 174] width 224 height 5
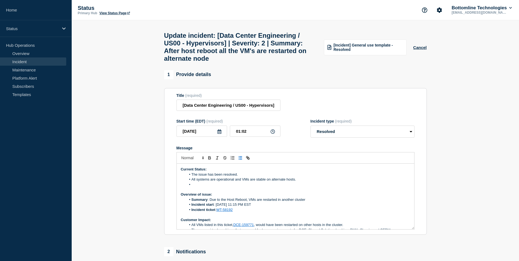
click at [196, 187] on li "Message" at bounding box center [298, 184] width 224 height 5
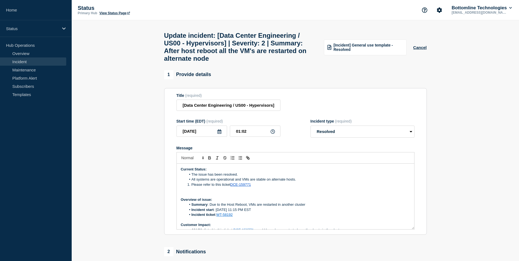
click at [191, 187] on li "Please refer to this ticket DCE-159771" at bounding box center [298, 184] width 224 height 5
click at [239, 160] on icon "Toggle bulleted list" at bounding box center [240, 157] width 5 height 5
click at [260, 187] on li "Please refer to this ticket DCE-159771" at bounding box center [298, 184] width 224 height 5
click at [264, 192] on p "Message" at bounding box center [295, 189] width 229 height 5
click at [256, 187] on li "Please refer to this ticket DCE-159771" at bounding box center [298, 184] width 224 height 5
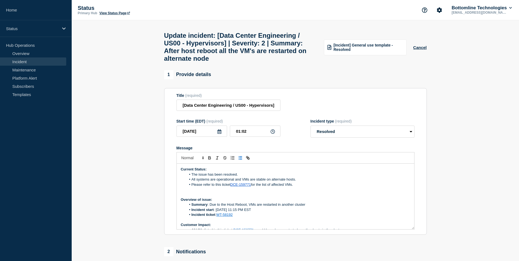
click at [192, 182] on li "All systems are operational and VMs are stable on alternate hosts." at bounding box center [298, 179] width 224 height 5
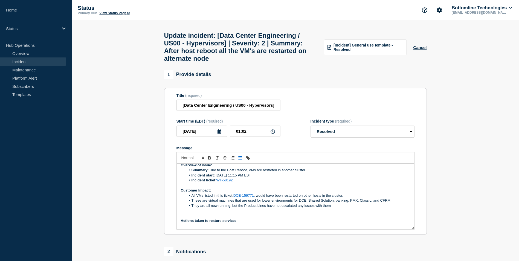
scroll to position [35, 0]
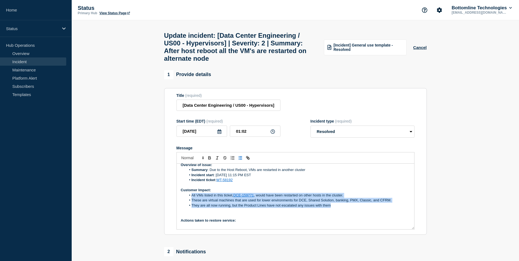
drag, startPoint x: 190, startPoint y: 200, endPoint x: 347, endPoint y: 209, distance: 158.1
click at [347, 208] on ol "All VMs listed in this ticket, DCE-159771 , would have been restarted on other …" at bounding box center [295, 200] width 229 height 15
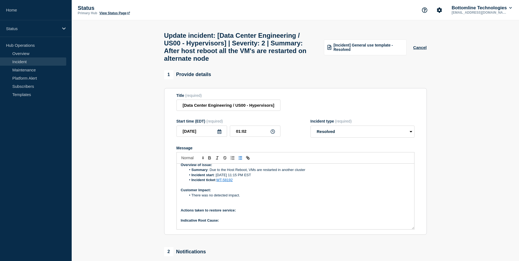
scroll to position [52, 0]
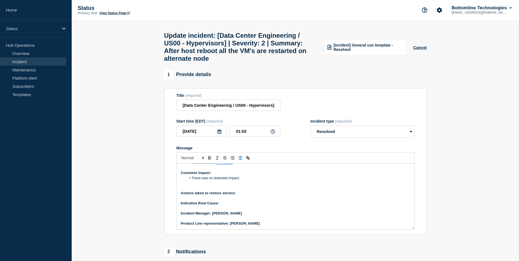
click at [246, 196] on p "Actions taken to restore service:" at bounding box center [295, 193] width 229 height 5
click at [238, 196] on p "Actions taken to restore service: The virtual machines (VMs) were automatically…" at bounding box center [295, 193] width 229 height 5
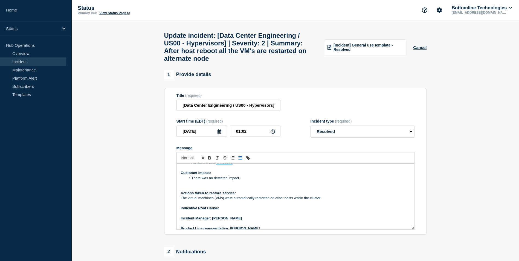
click at [240, 159] on line "Toggle bulleted list" at bounding box center [240, 159] width 2 height 0
click at [221, 211] on p "Indicative Root Cause:" at bounding box center [295, 208] width 229 height 5
click at [257, 211] on p "Indicative Root Cause: Faulty memory module (DIMM) on the impacted host." at bounding box center [295, 208] width 229 height 5
click at [282, 211] on p "Indicative Root Cause: Faulty memory module that is a Dual Inline Memory Module…" at bounding box center [295, 208] width 229 height 5
click at [373, 211] on p "Indicative Root Cause: A Faulty memory module that is a Dual In-line Memory Mod…" at bounding box center [295, 208] width 229 height 5
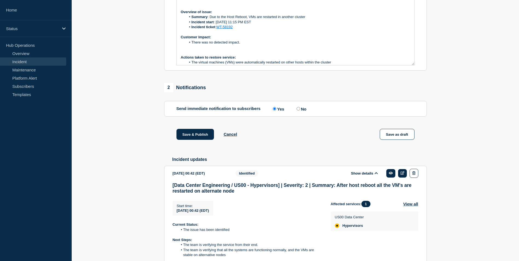
scroll to position [55, 0]
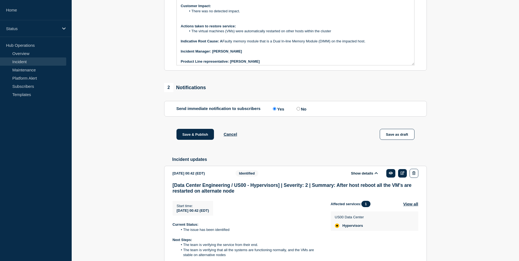
click at [222, 43] on strong "Indicative Root Cause: A" at bounding box center [202, 41] width 42 height 4
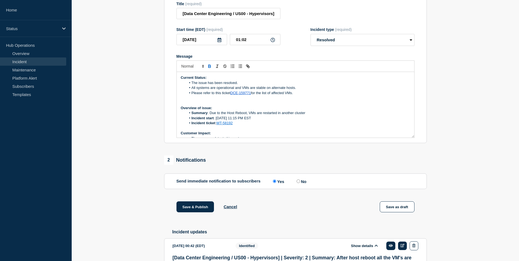
scroll to position [82, 0]
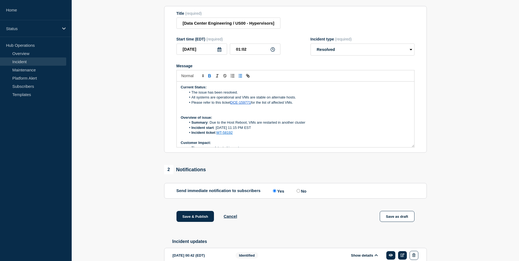
click at [241, 76] on line "Toggle bulleted list" at bounding box center [240, 76] width 2 height 0
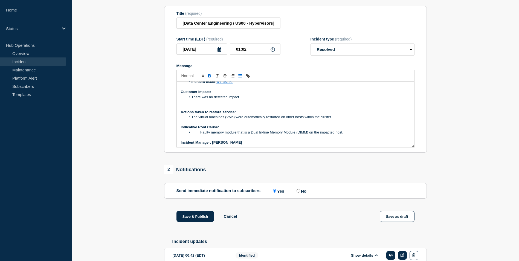
scroll to position [62, 0]
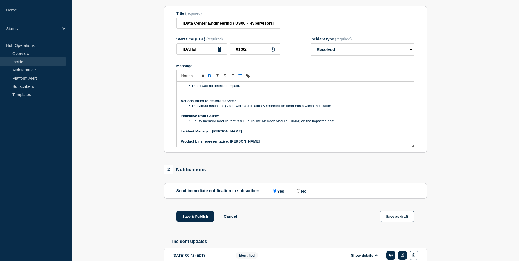
click at [293, 134] on p "﻿Incident Manager: Tusara Dash" at bounding box center [295, 131] width 229 height 5
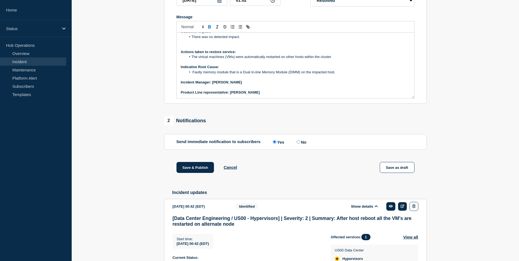
scroll to position [137, 0]
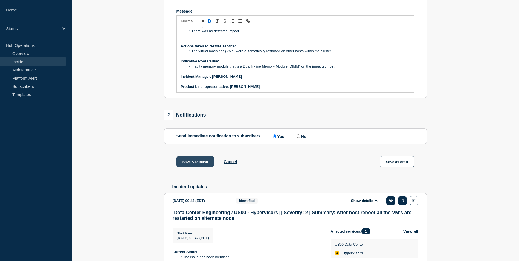
click at [190, 167] on button "Save & Publish" at bounding box center [195, 161] width 38 height 11
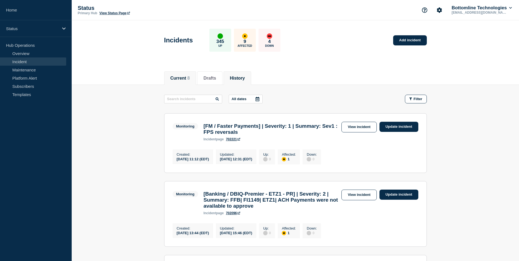
click at [244, 80] on button "History" at bounding box center [237, 78] width 15 height 5
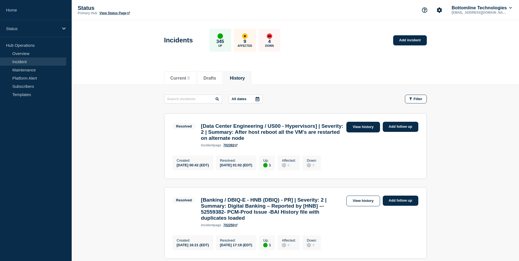
click at [358, 129] on link "View history" at bounding box center [362, 127] width 33 height 11
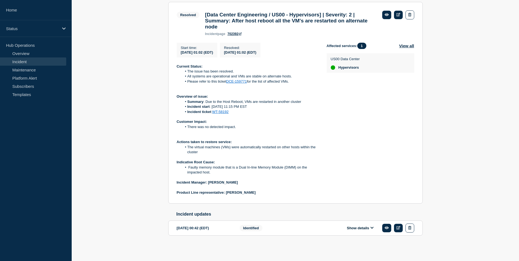
scroll to position [114, 0]
click at [371, 228] on icon at bounding box center [371, 228] width 3 height 2
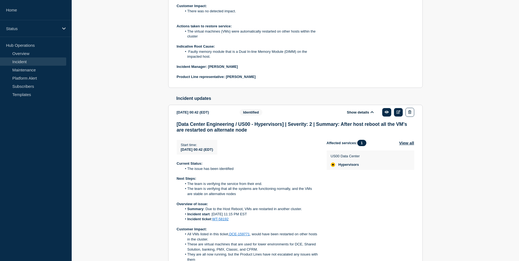
scroll to position [305, 0]
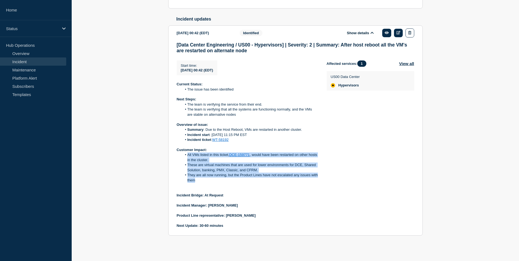
drag, startPoint x: 187, startPoint y: 159, endPoint x: 205, endPoint y: 184, distance: 31.4
click at [205, 183] on ol "All VMs listed in this ticket, DCE-159771 , would have been restarted on other …" at bounding box center [247, 167] width 141 height 30
copy ol "All VMs listed in this ticket, DCE-159771 , would have been restarted on other …"
